Goal: Task Accomplishment & Management: Complete application form

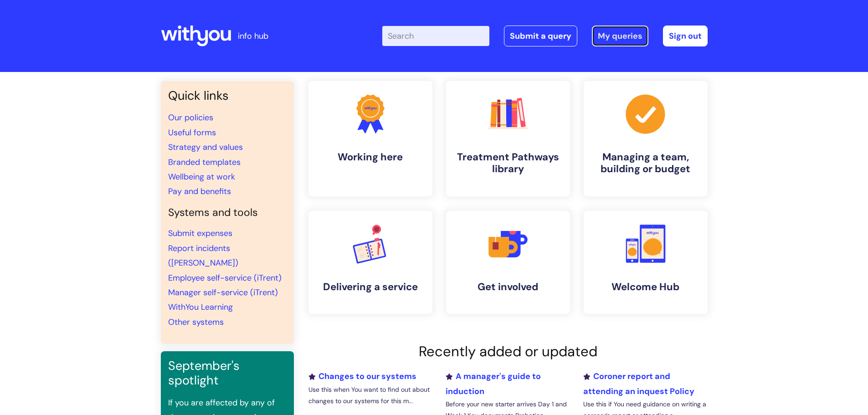
drag, startPoint x: 611, startPoint y: 36, endPoint x: 518, endPoint y: 70, distance: 98.8
click at [611, 36] on link "My queries" at bounding box center [620, 36] width 56 height 21
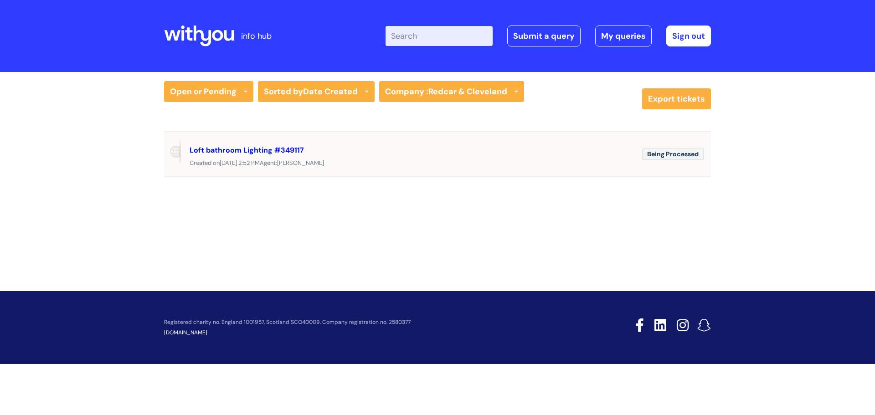
click at [268, 148] on link "Loft bathroom Lighting #349117" at bounding box center [246, 150] width 114 height 10
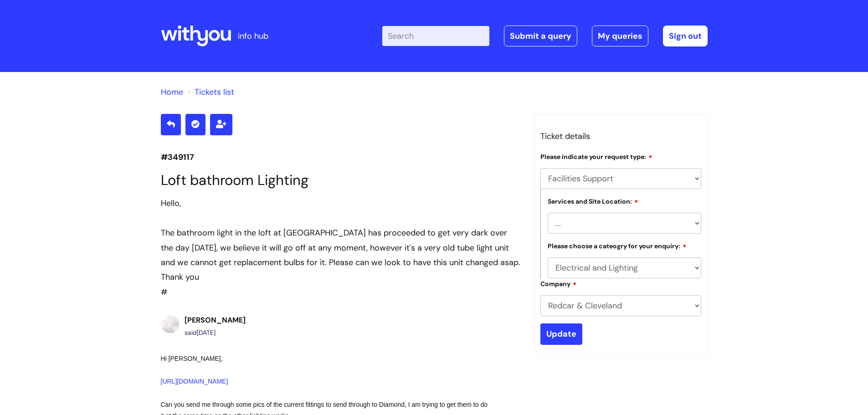
select select "Facilities Support"
select select "[GEOGRAPHIC_DATA]"
select select "Electrical and Lighting"
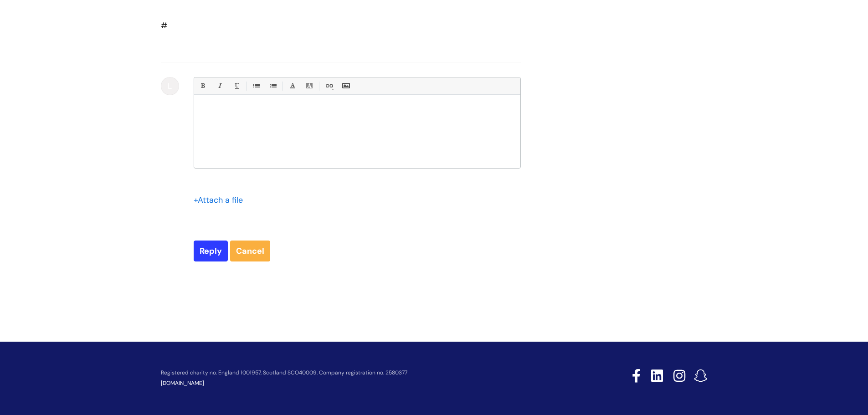
scroll to position [1566, 0]
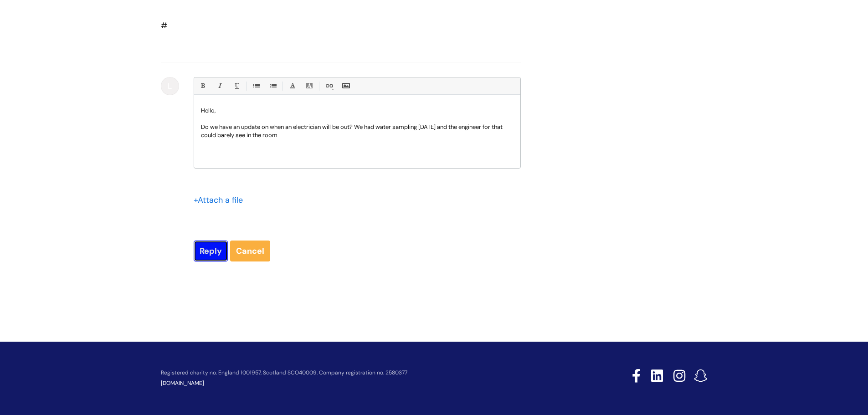
drag, startPoint x: 206, startPoint y: 255, endPoint x: 160, endPoint y: 171, distance: 96.2
click at [206, 255] on input "Reply" at bounding box center [211, 250] width 34 height 21
type input "Please Wait..."
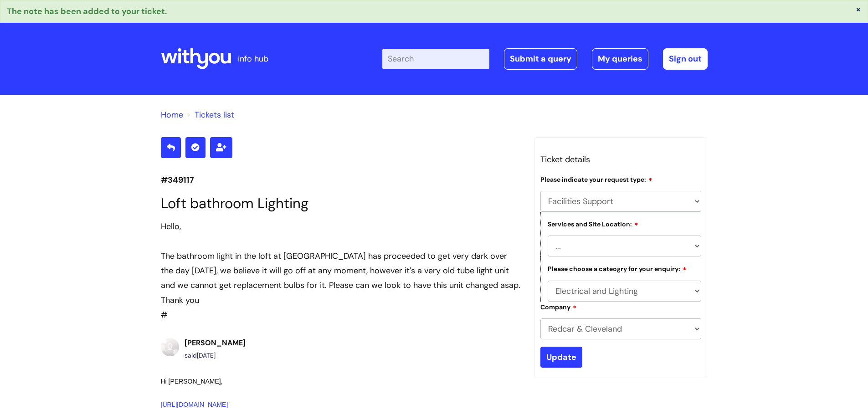
select select "Facilities Support"
select select "[GEOGRAPHIC_DATA]"
select select "Electrical and Lighting"
click at [214, 118] on link "Tickets list" at bounding box center [214, 114] width 40 height 11
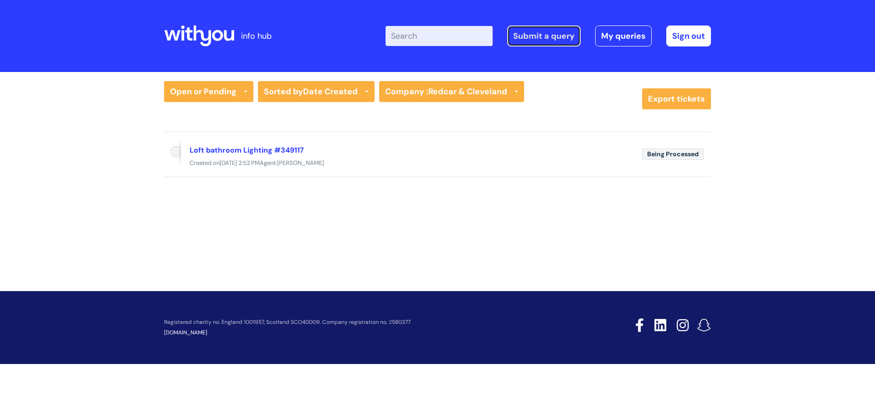
click at [556, 41] on link "Submit a query" at bounding box center [543, 36] width 73 height 21
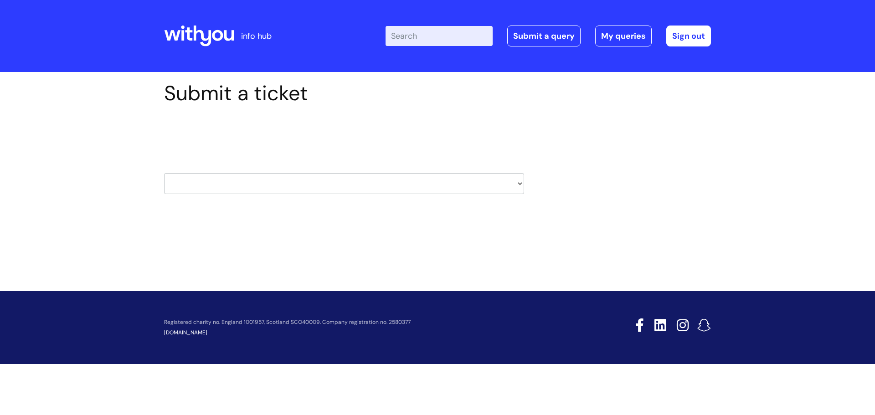
click at [285, 189] on select "HR / People IT and Support Clinical Drug Alerts Finance Accounts Data Support T…" at bounding box center [344, 183] width 360 height 21
select select "property_&_estates"
click at [164, 173] on select "HR / People IT and Support Clinical Drug Alerts Finance Accounts Data Support T…" at bounding box center [344, 183] width 360 height 21
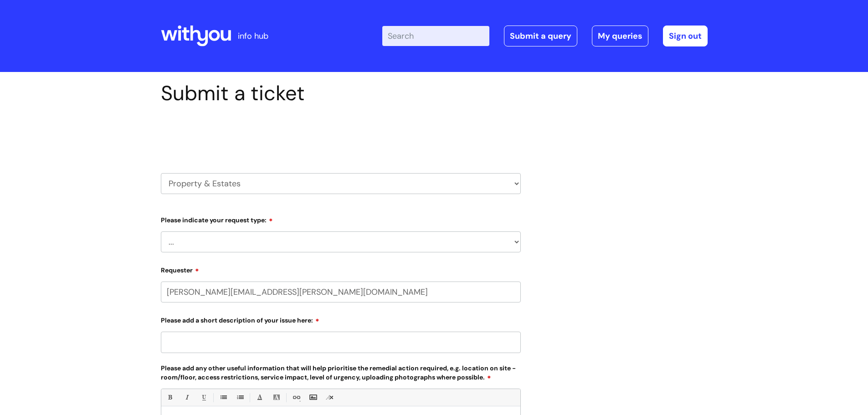
select select "80004157202"
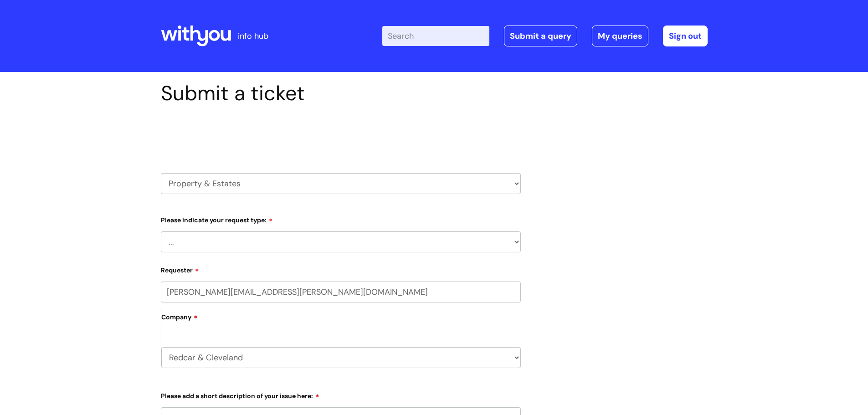
click at [240, 236] on select "... Facilities Support Lease/ Tenancy Agreements Health & Safety and Environmen…" at bounding box center [341, 241] width 360 height 21
select select "Facilities Support"
click at [161, 231] on select "... Facilities Support Lease/ Tenancy Agreements Health & Safety and Environmen…" at bounding box center [341, 241] width 360 height 21
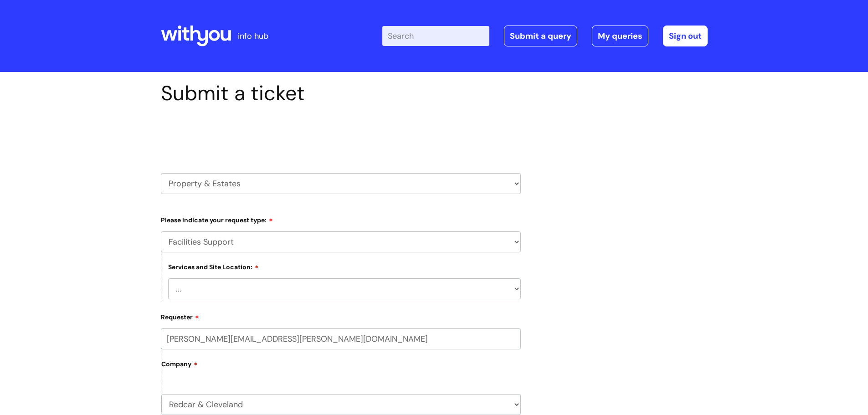
click at [86, 254] on div "Submit a ticket Select issue type HR / People IT and Support Clinical Drug Aler…" at bounding box center [434, 397] width 868 height 650
click at [278, 280] on select "... Cleethorpes Darlington Tubwell Darlington Coniscliffe Grimsby Preston Redca…" at bounding box center [344, 288] width 353 height 21
select select "Redcar Annexe"
click at [168, 278] on select "... Cleethorpes Darlington Tubwell Darlington Coniscliffe Grimsby Preston Redca…" at bounding box center [344, 288] width 353 height 21
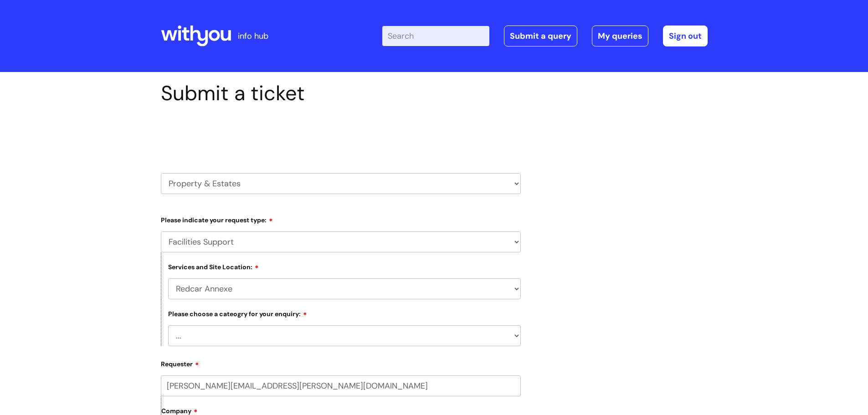
click at [87, 252] on div "Submit a ticket Select issue type HR / People IT and Support Clinical Drug Aler…" at bounding box center [434, 420] width 868 height 697
click at [279, 333] on select "... Electrical and Lighting Plumbing and Drainage Heating and Cooling Fixtures,…" at bounding box center [344, 335] width 353 height 21
select select "Plumbing and Drainage"
click at [168, 325] on select "... Electrical and Lighting Plumbing and Drainage Heating and Cooling Fixtures,…" at bounding box center [344, 335] width 353 height 21
click at [113, 276] on div "Submit a ticket Select issue type HR / People IT and Support Clinical Drug Aler…" at bounding box center [434, 420] width 868 height 697
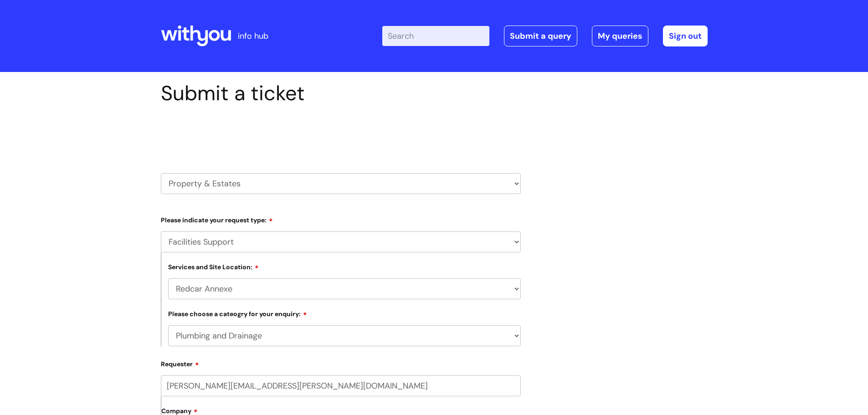
scroll to position [228, 0]
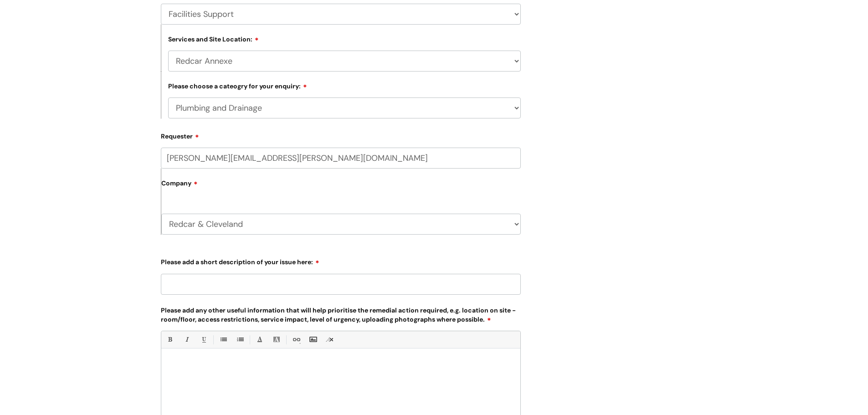
click at [223, 281] on input "Please add a short description of your issue here:" at bounding box center [341, 284] width 360 height 21
type input "Water Heaters"
click at [276, 384] on p "We have had samplings taken" at bounding box center [340, 380] width 345 height 8
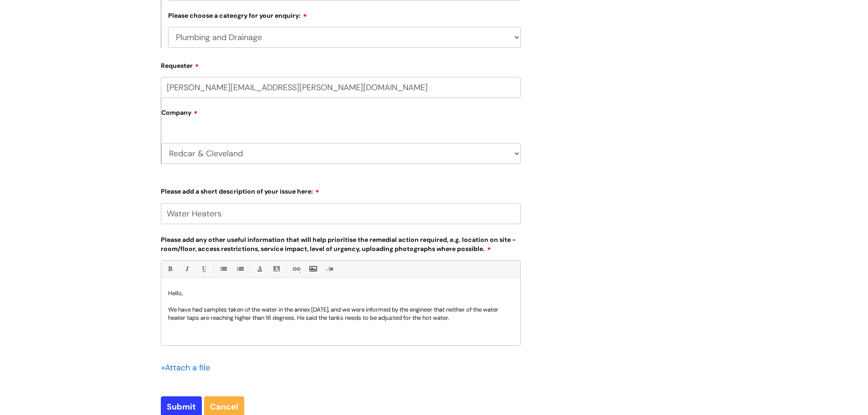
scroll to position [410, 0]
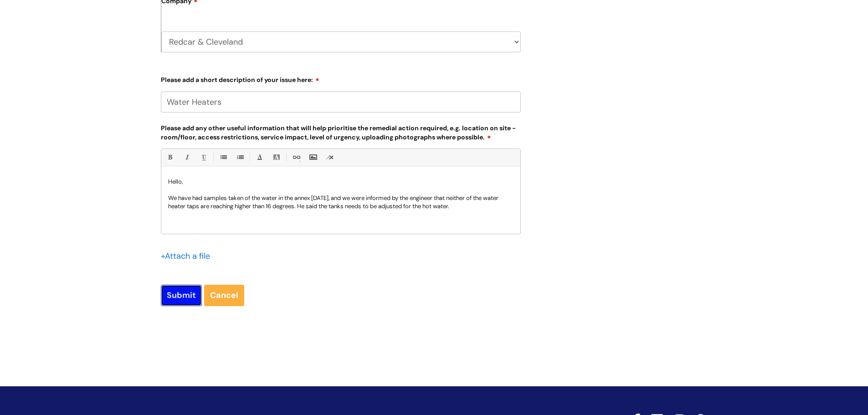
click at [184, 293] on input "Submit" at bounding box center [181, 295] width 41 height 21
type input "Please Wait..."
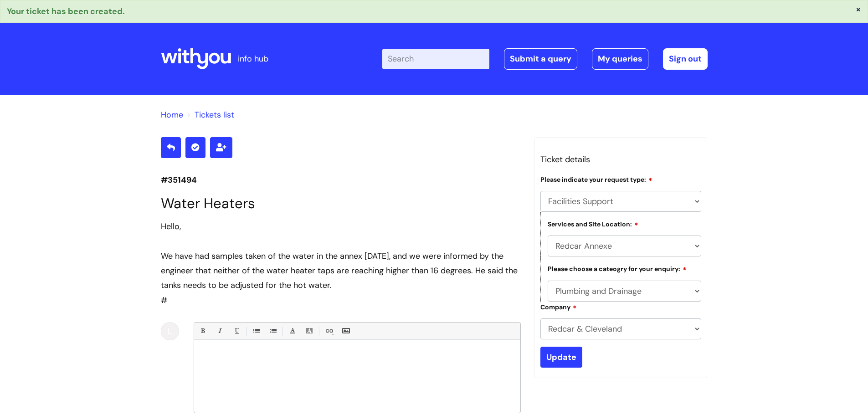
select select "Facilities Support"
select select "Redcar Annexe"
select select "Plumbing and Drainage"
